Goal: Task Accomplishment & Management: Manage account settings

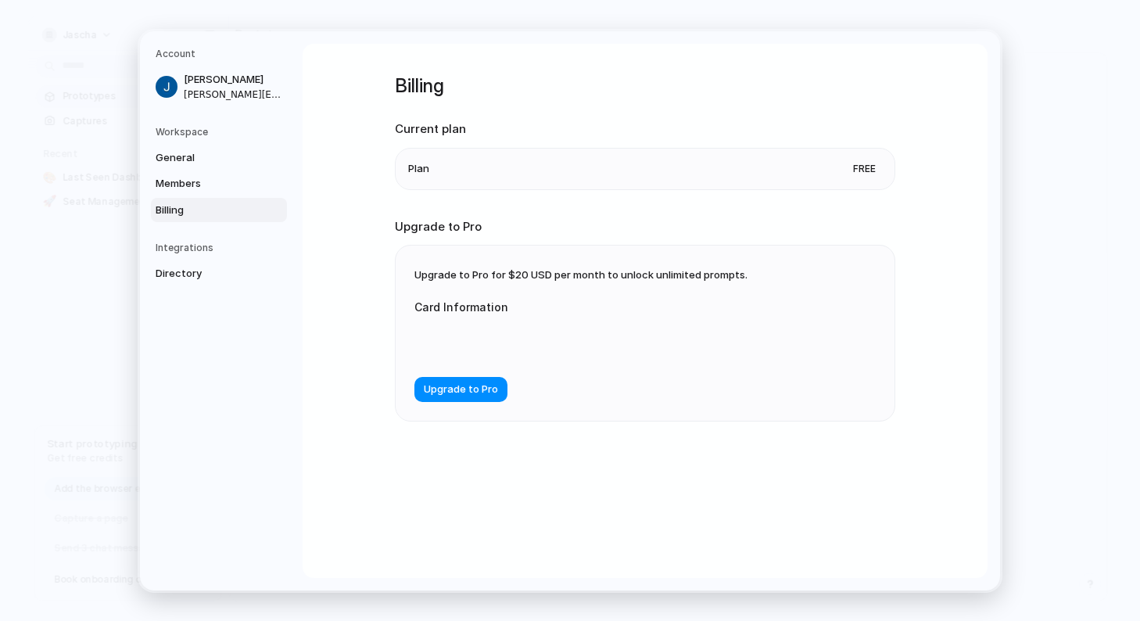
drag, startPoint x: 547, startPoint y: 274, endPoint x: 508, endPoint y: 272, distance: 39.1
click at [508, 272] on span "Upgrade to Pro for $20 USD per month to unlock unlimited prompts." at bounding box center [580, 274] width 333 height 13
click at [450, 391] on span "Upgrade to Pro" at bounding box center [461, 390] width 74 height 16
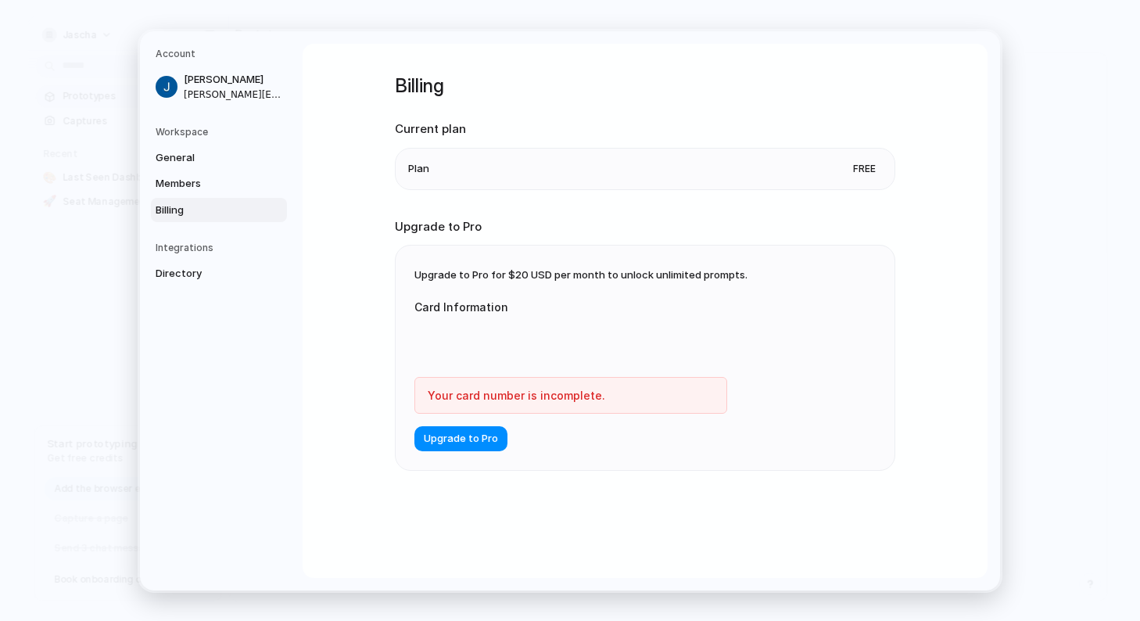
click at [479, 328] on div at bounding box center [570, 341] width 313 height 40
click at [191, 185] on span "Members" at bounding box center [206, 184] width 100 height 16
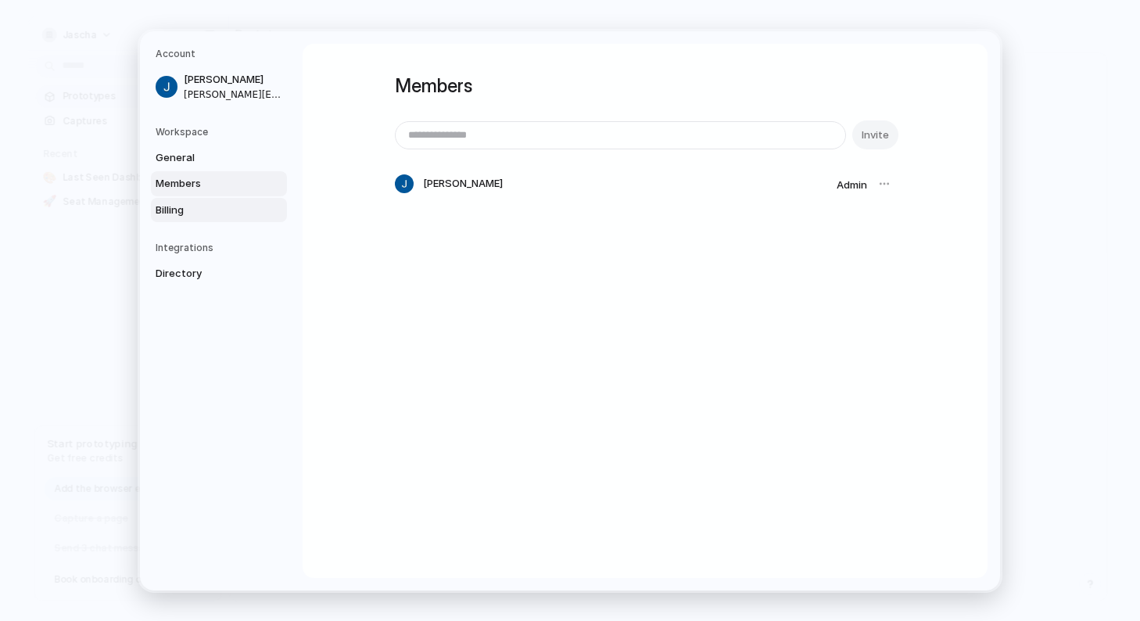
click at [203, 217] on span "Billing" at bounding box center [206, 210] width 100 height 16
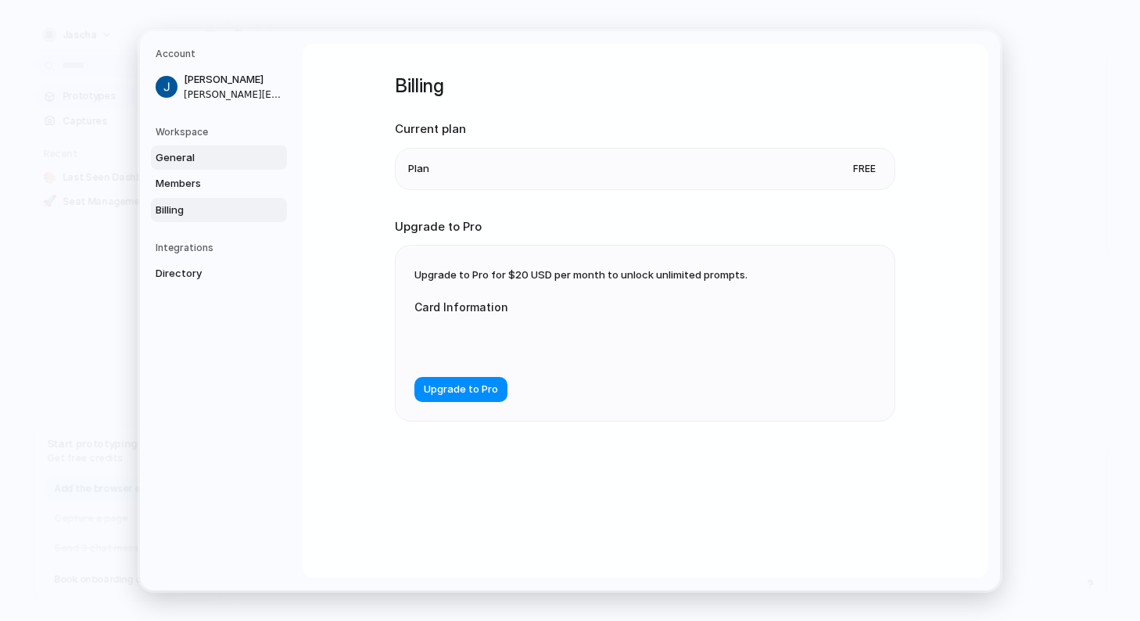
click at [203, 150] on span "General" at bounding box center [206, 157] width 100 height 16
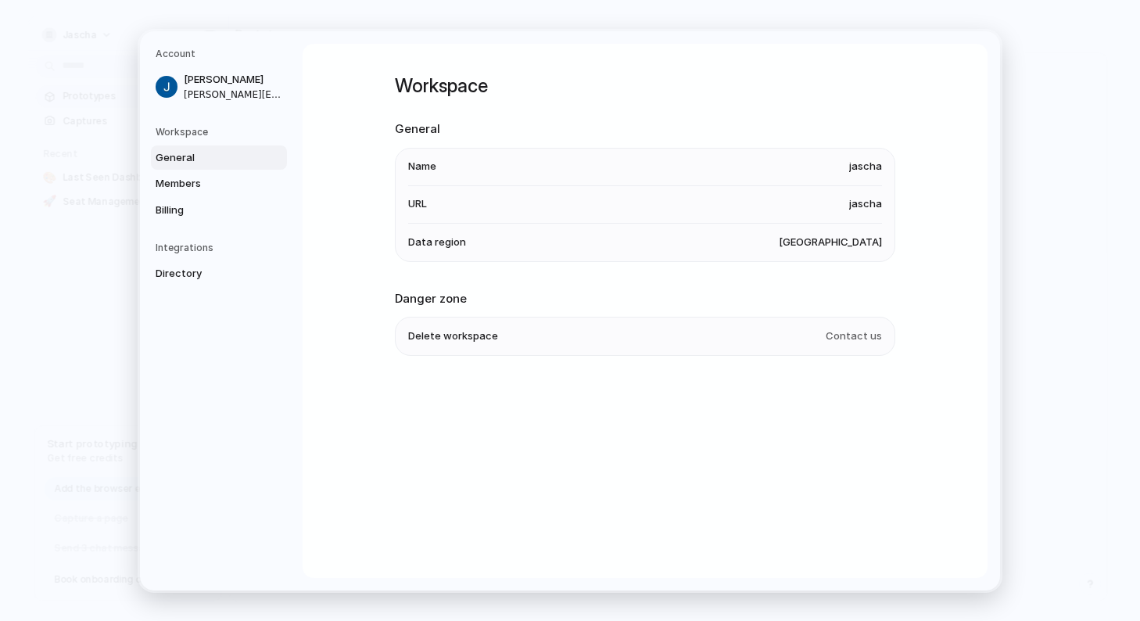
click at [209, 127] on h5 "Workspace" at bounding box center [221, 131] width 131 height 14
